Goal: Find specific page/section: Find specific page/section

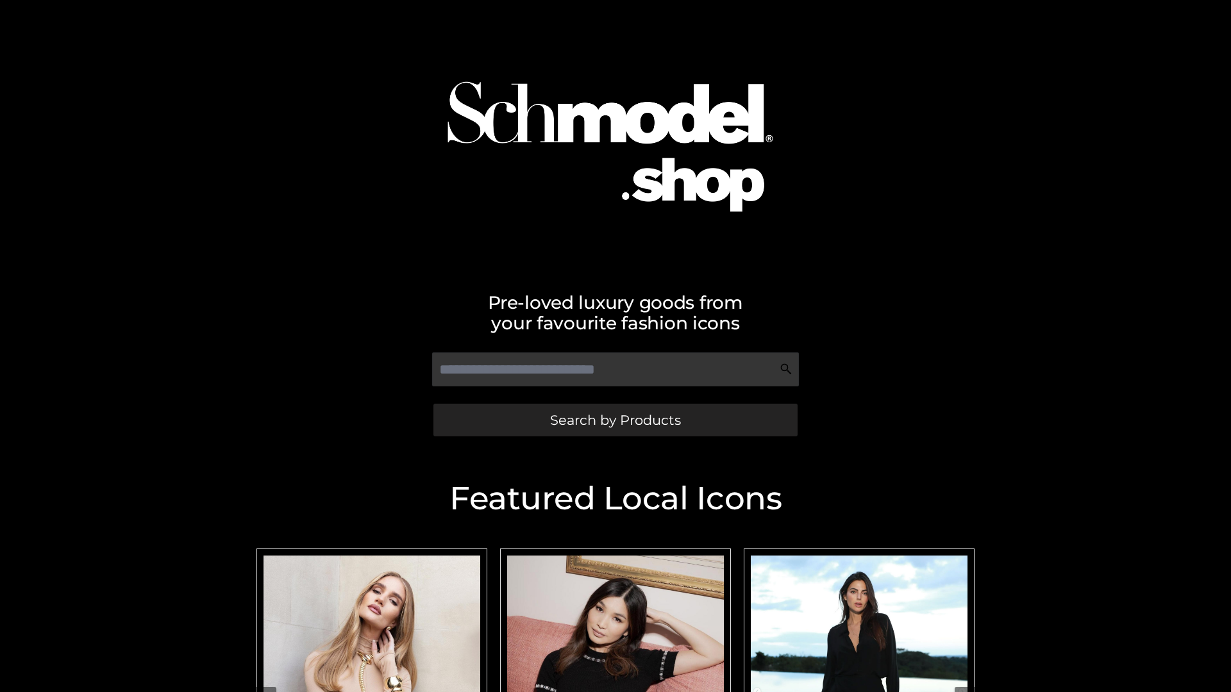
click at [615, 420] on span "Search by Products" at bounding box center [615, 419] width 131 height 13
